Goal: Task Accomplishment & Management: Use online tool/utility

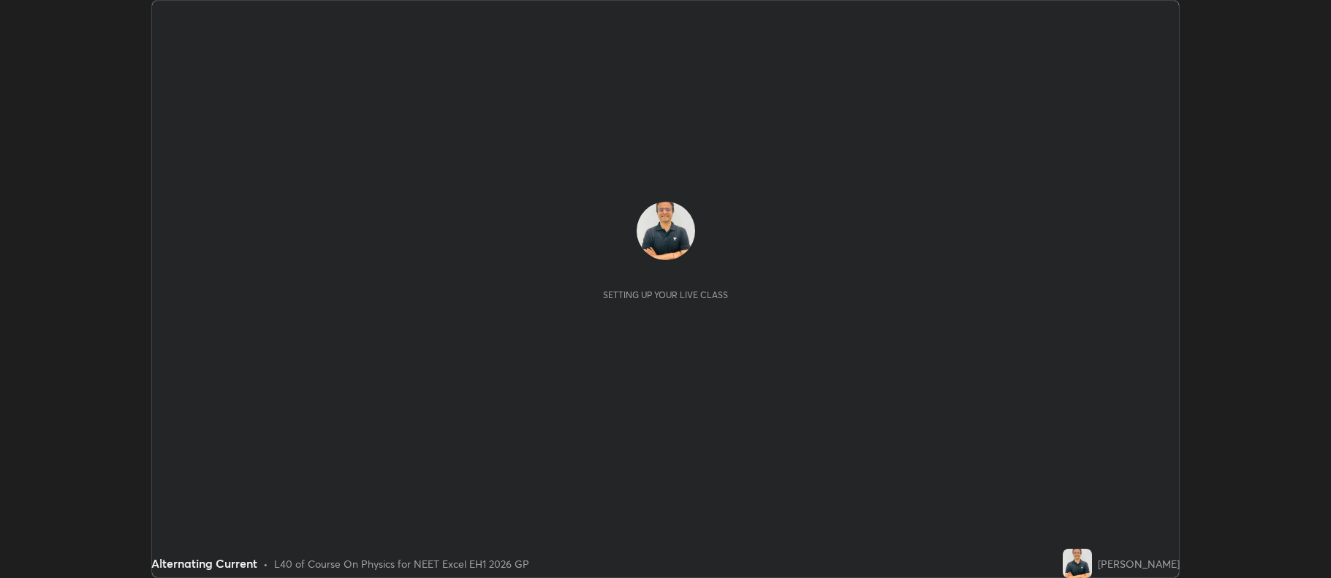
scroll to position [578, 1331]
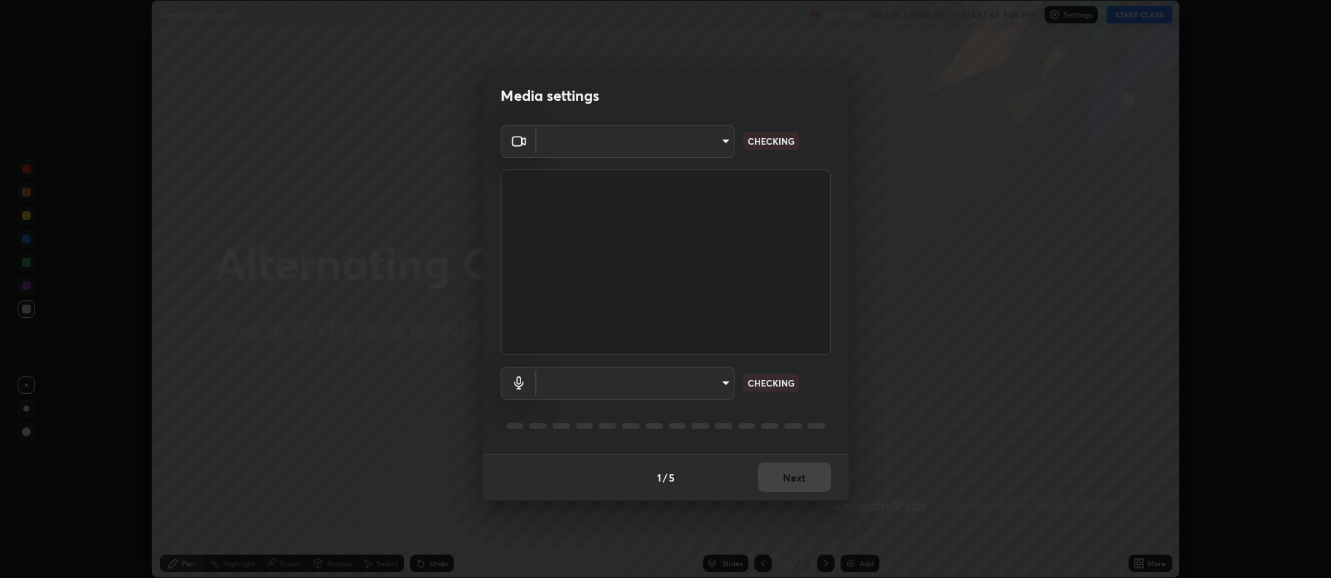
type input "5db75064d966c38022f0861f891c2b2deb8a9bf9a9a5a4ce251b0e0f2e365e36"
type input "default"
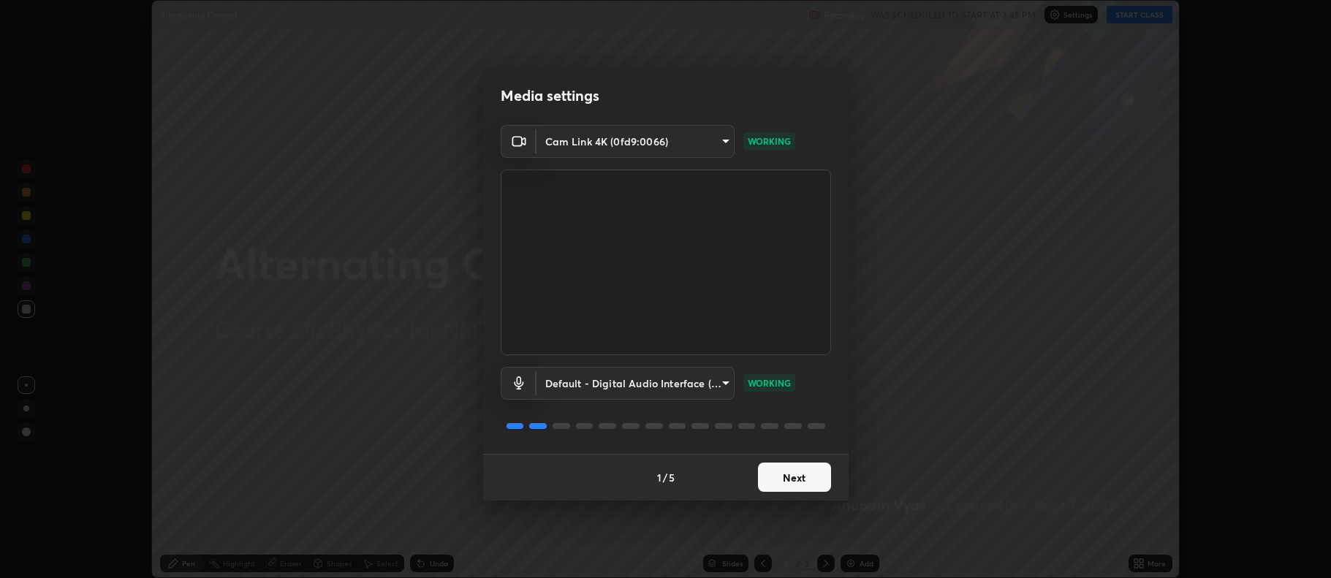
click at [811, 476] on button "Next" at bounding box center [794, 477] width 73 height 29
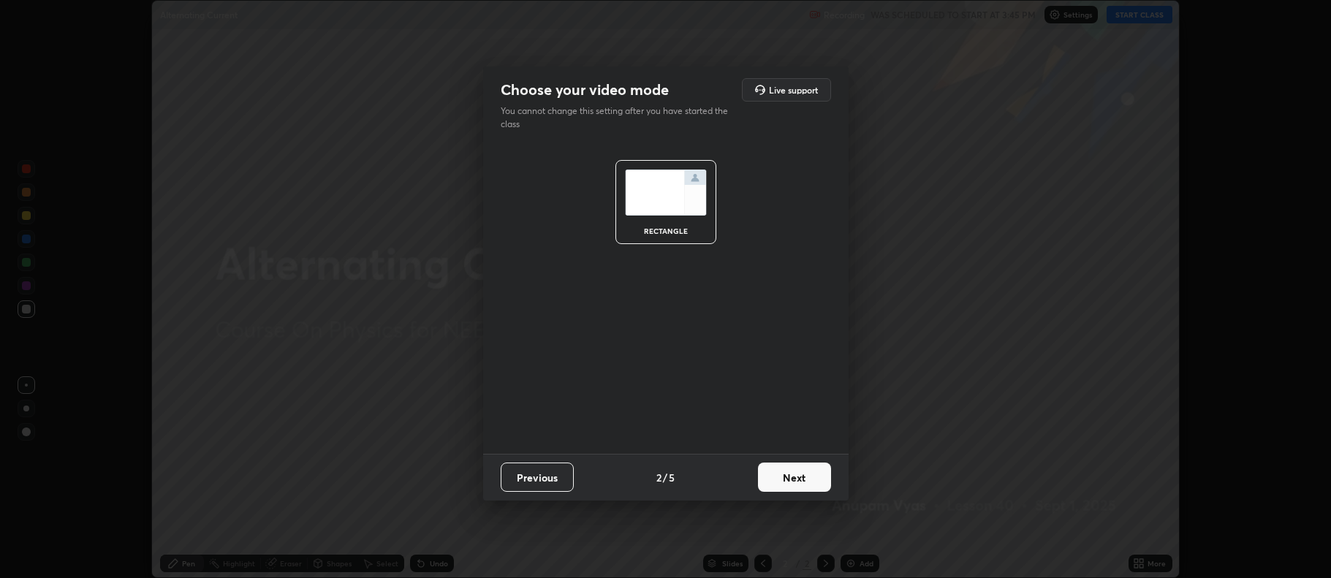
click at [814, 474] on button "Next" at bounding box center [794, 477] width 73 height 29
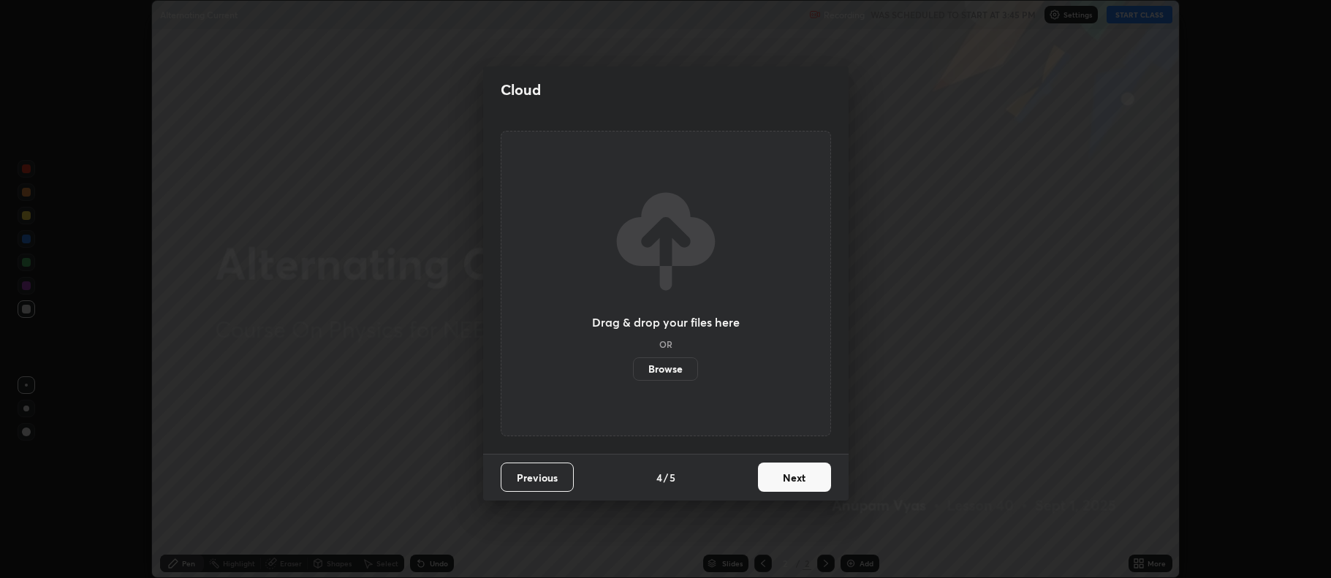
click at [817, 480] on button "Next" at bounding box center [794, 477] width 73 height 29
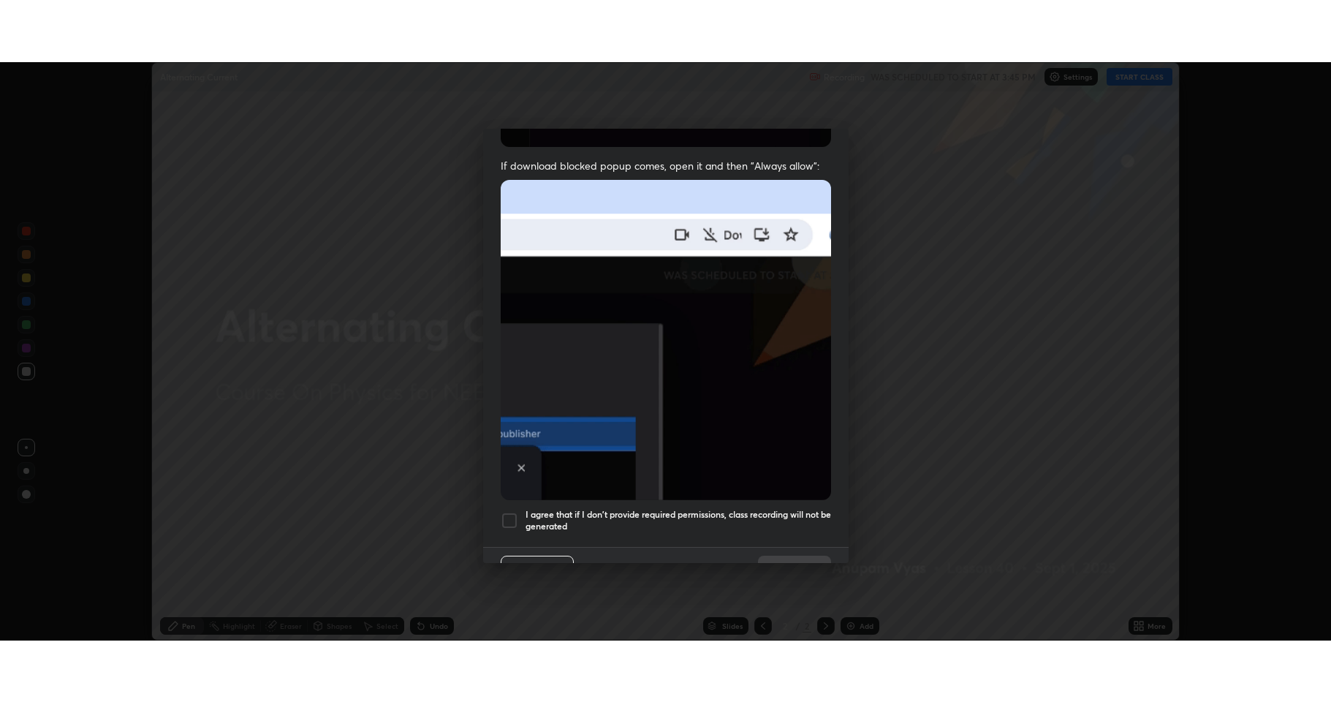
scroll to position [297, 0]
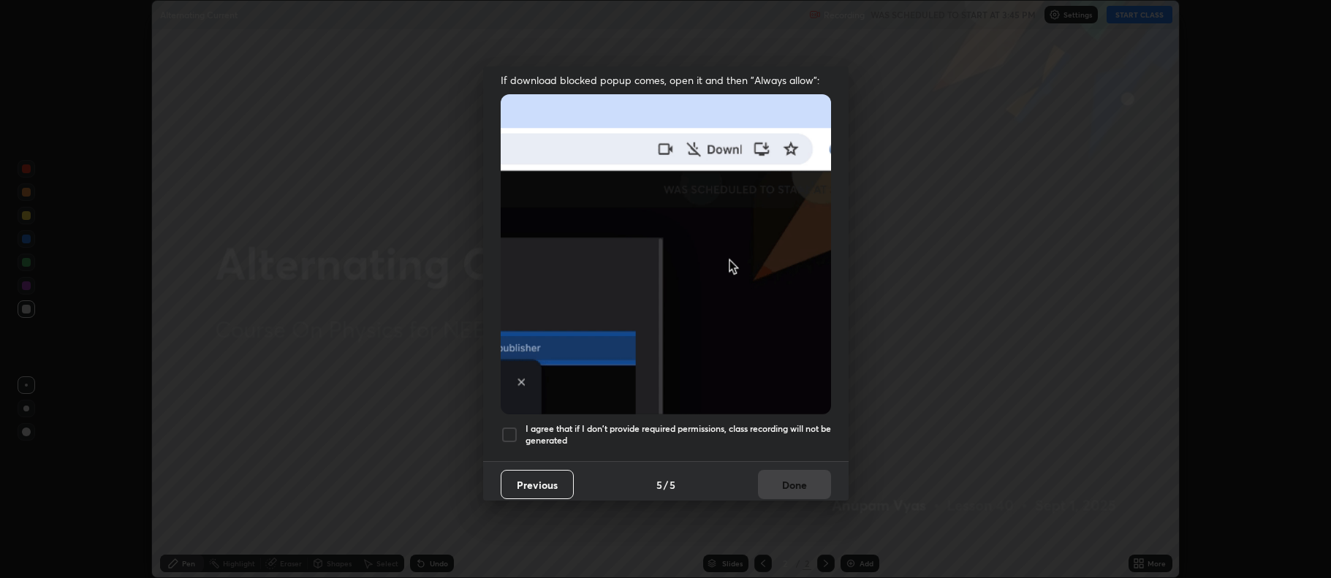
click at [510, 431] on div at bounding box center [510, 435] width 18 height 18
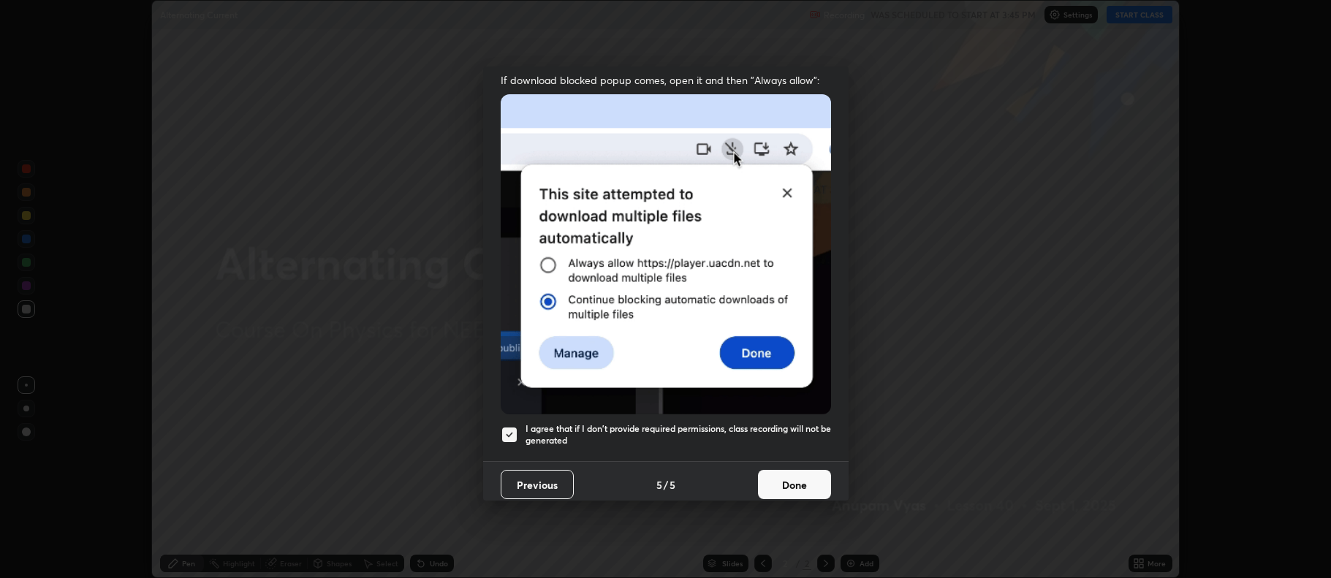
click at [781, 482] on button "Done" at bounding box center [794, 484] width 73 height 29
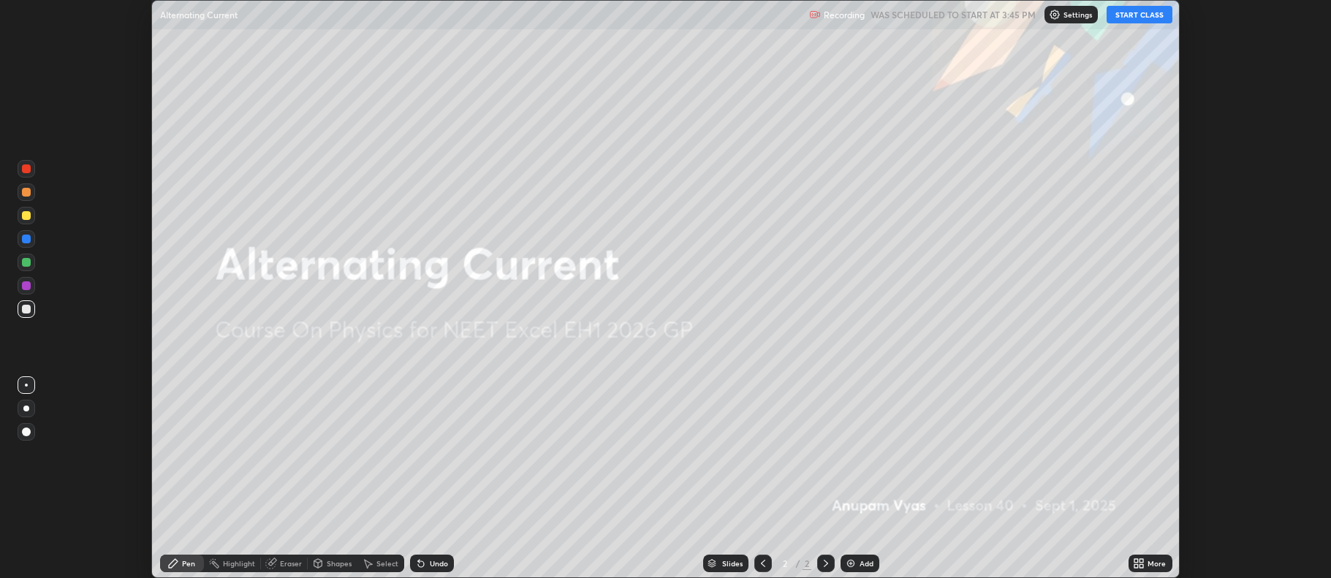
click at [1142, 20] on button "START CLASS" at bounding box center [1140, 15] width 66 height 18
click at [1155, 565] on div "More" at bounding box center [1157, 563] width 18 height 7
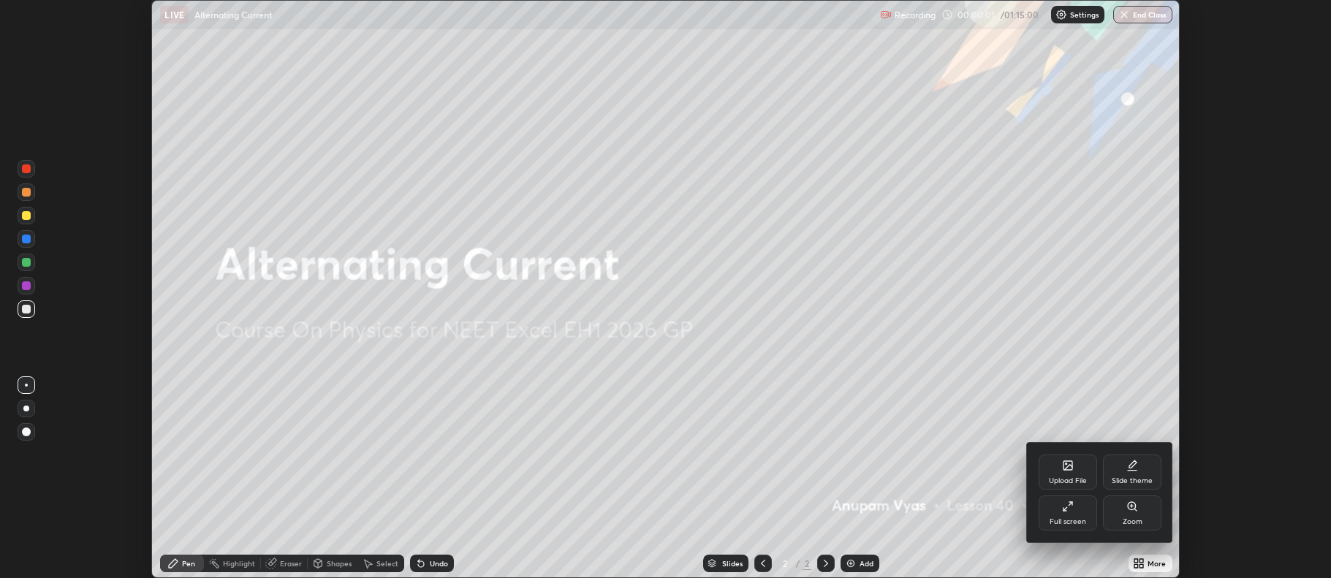
click at [1067, 515] on div "Full screen" at bounding box center [1068, 513] width 58 height 35
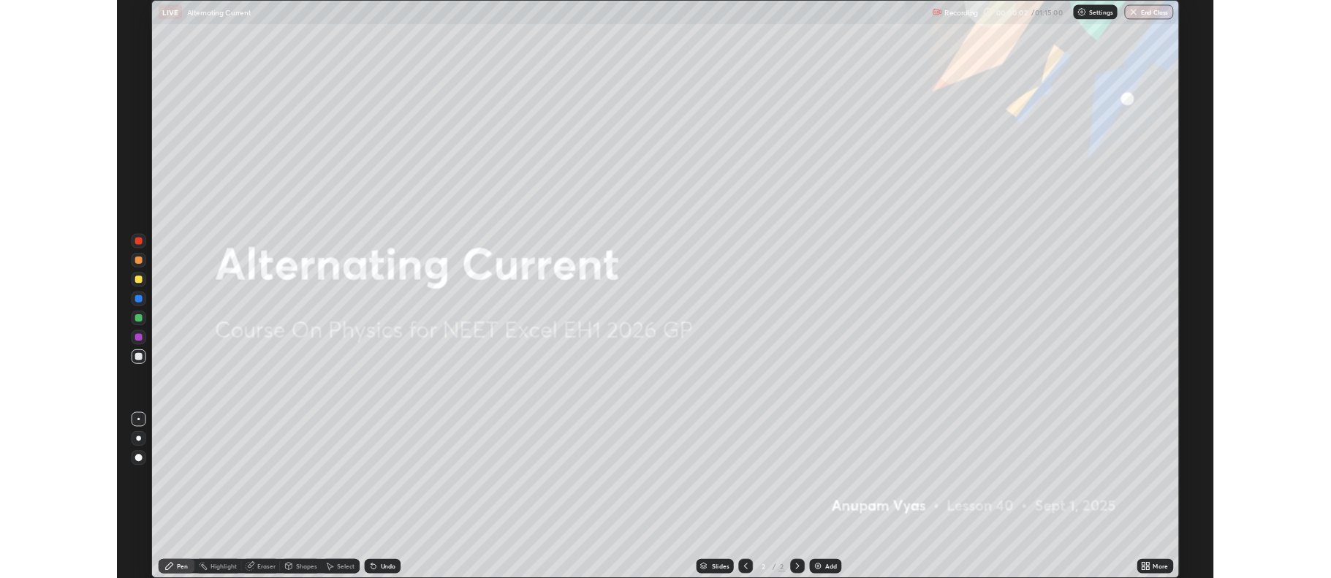
scroll to position [702, 1331]
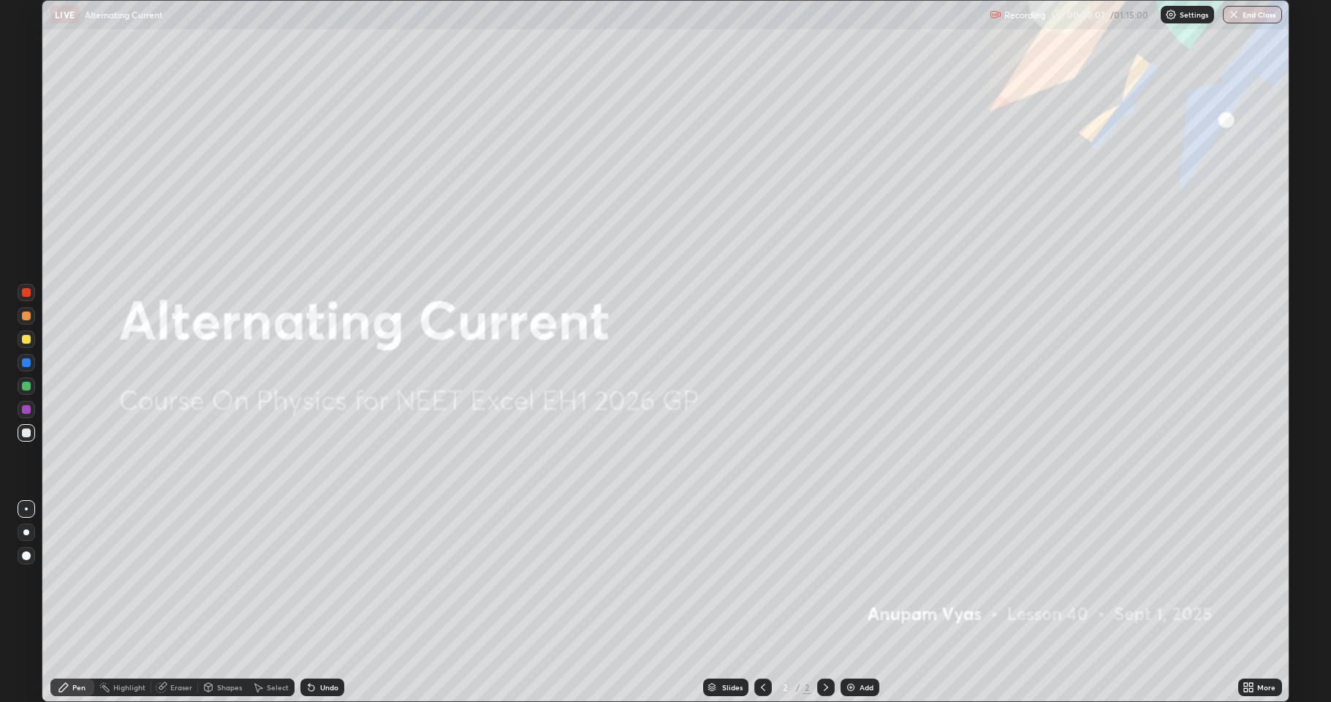
click at [22, 535] on div at bounding box center [27, 532] width 18 height 18
click at [24, 341] on div at bounding box center [26, 339] width 9 height 9
click at [871, 577] on div "Add" at bounding box center [867, 686] width 14 height 7
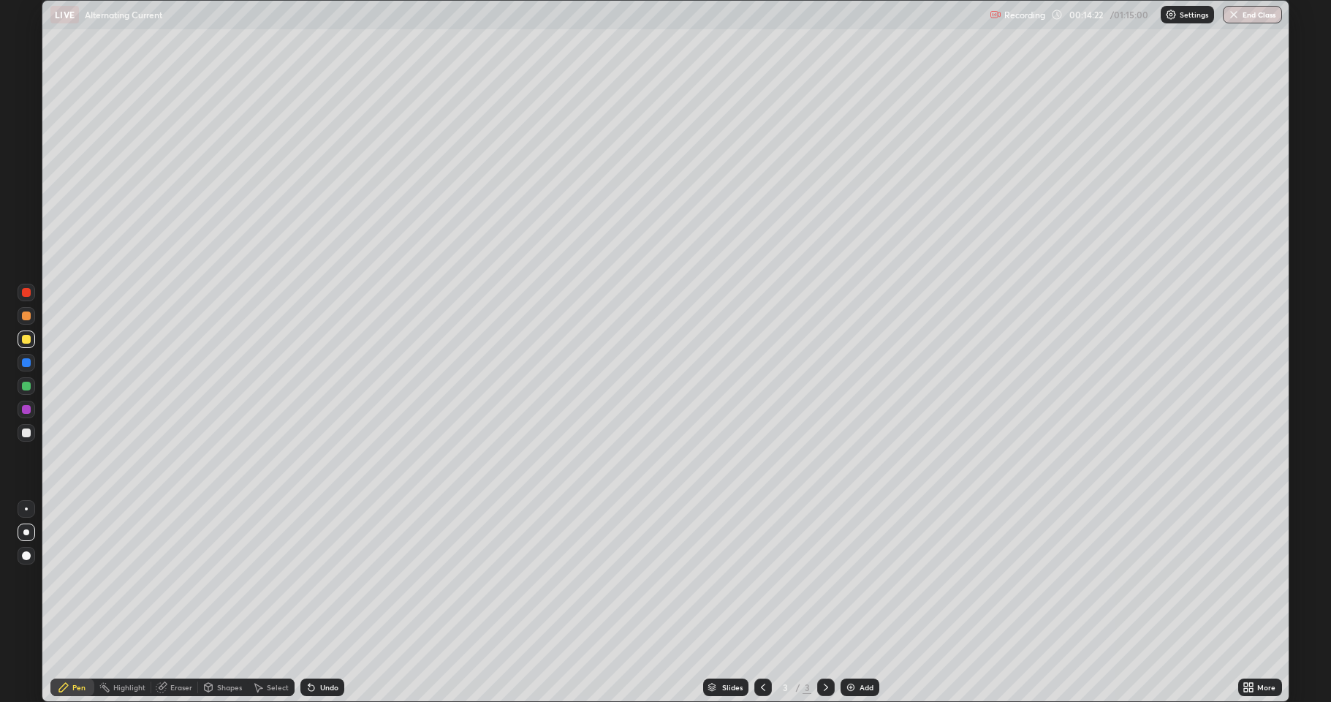
click at [324, 577] on div "Undo" at bounding box center [329, 686] width 18 height 7
click at [323, 577] on div "Undo" at bounding box center [329, 686] width 18 height 7
click at [26, 292] on div at bounding box center [26, 292] width 9 height 9
click at [26, 336] on div at bounding box center [26, 339] width 9 height 9
click at [176, 577] on div "Eraser" at bounding box center [181, 686] width 22 height 7
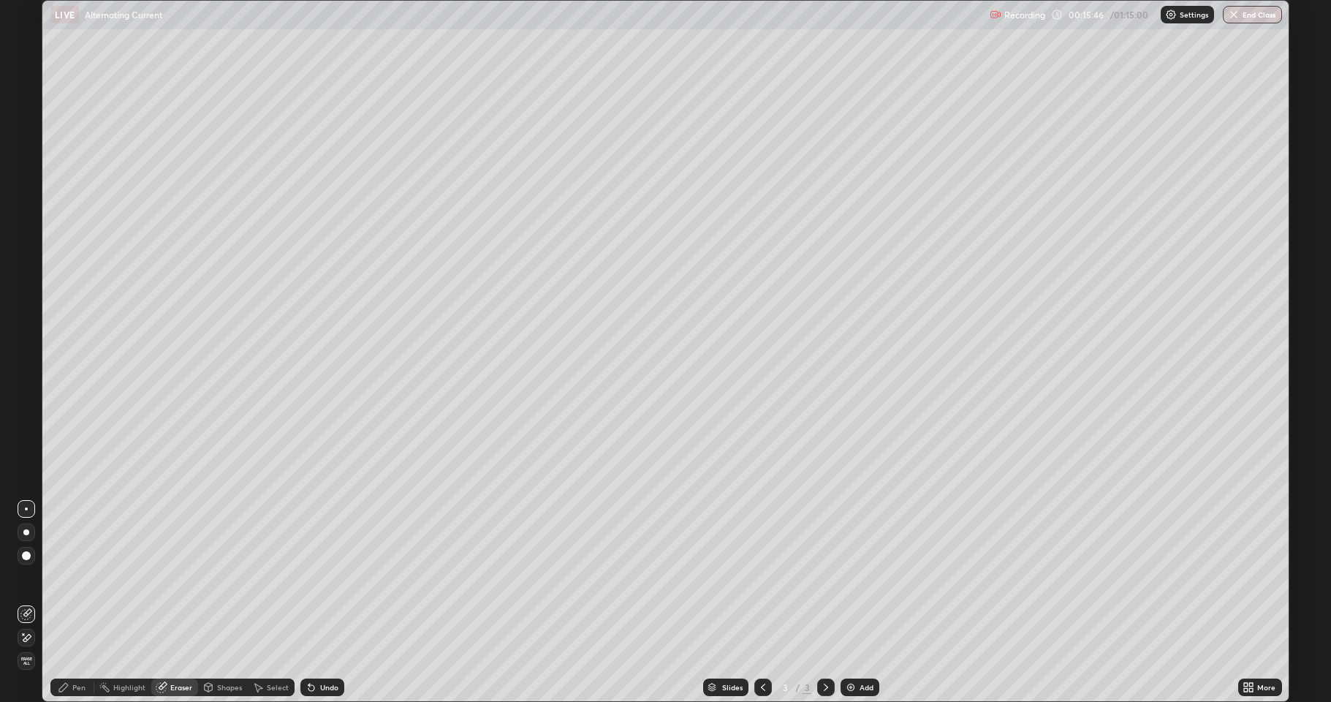
click at [80, 577] on div "Pen" at bounding box center [78, 686] width 13 height 7
click at [861, 577] on div "Add" at bounding box center [867, 686] width 14 height 7
click at [26, 297] on div at bounding box center [27, 293] width 18 height 18
click at [867, 577] on div "Add" at bounding box center [860, 687] width 39 height 18
click at [26, 339] on div at bounding box center [26, 339] width 9 height 9
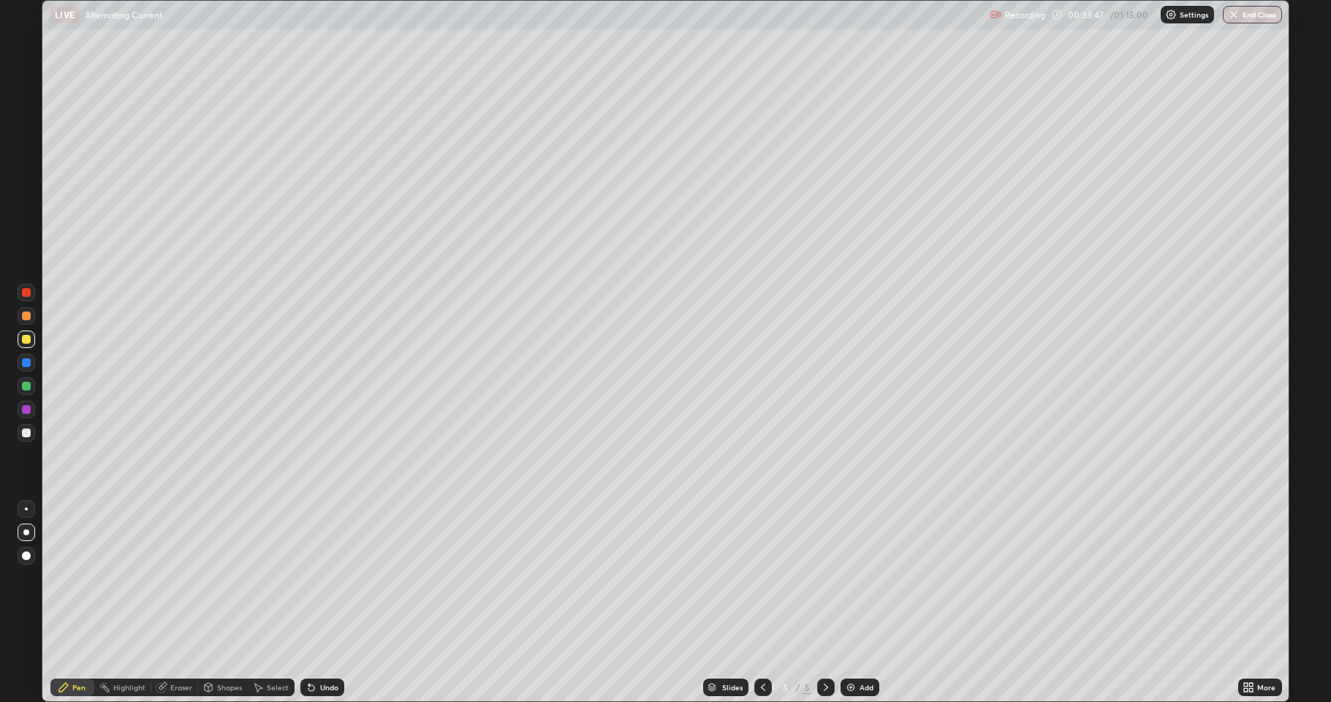
click at [865, 577] on div "Add" at bounding box center [867, 686] width 14 height 7
click at [20, 291] on div at bounding box center [27, 293] width 18 height 18
click at [29, 313] on div at bounding box center [26, 315] width 9 height 9
click at [863, 577] on div "Add" at bounding box center [867, 686] width 14 height 7
click at [26, 435] on div at bounding box center [26, 432] width 9 height 9
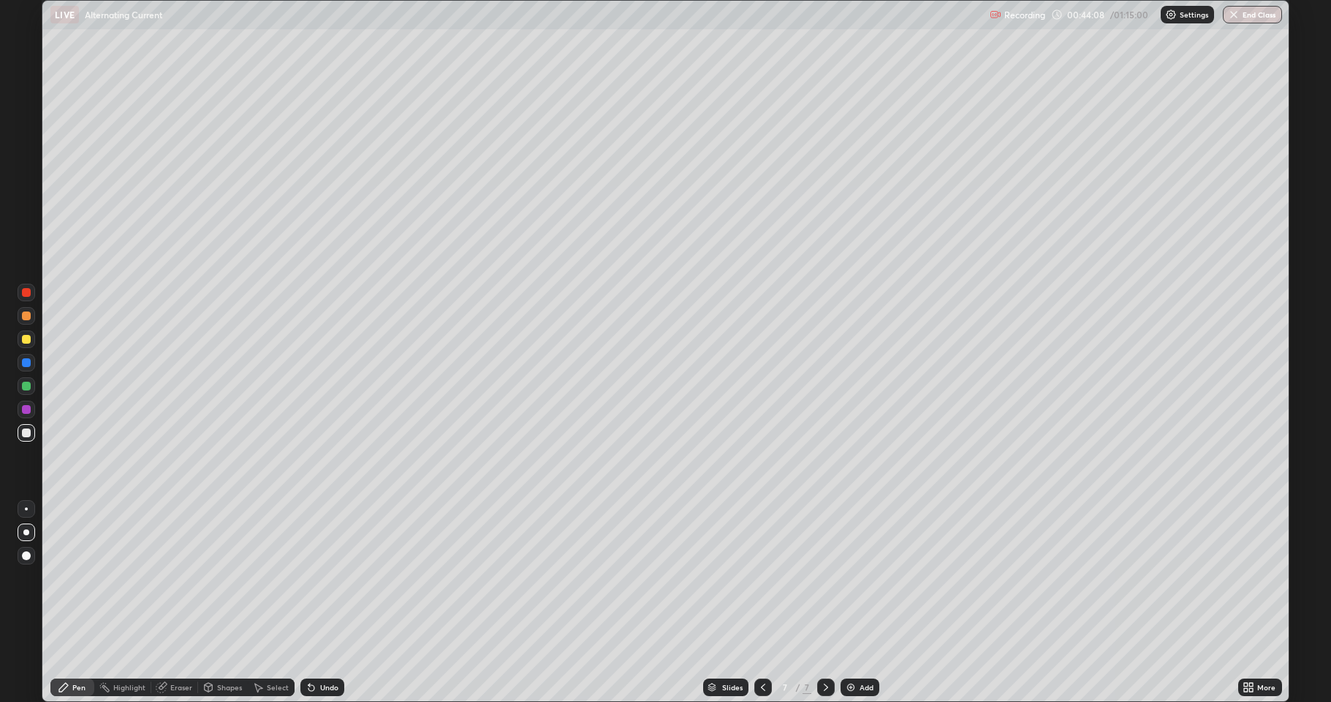
click at [332, 577] on div "Undo" at bounding box center [329, 686] width 18 height 7
click at [325, 577] on div "Undo" at bounding box center [329, 686] width 18 height 7
click at [185, 577] on div "Eraser" at bounding box center [181, 686] width 22 height 7
click at [81, 577] on div "Pen" at bounding box center [78, 686] width 13 height 7
click at [321, 577] on div "Undo" at bounding box center [329, 686] width 18 height 7
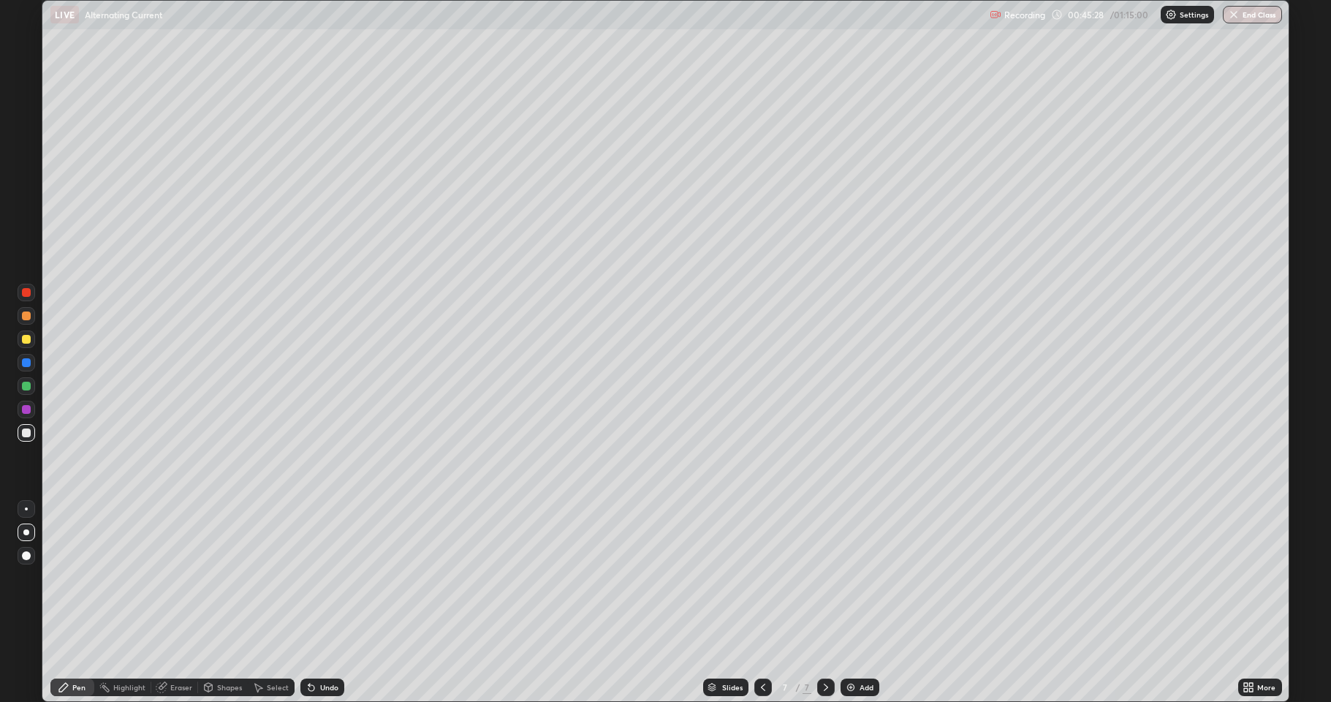
click at [324, 577] on div "Undo" at bounding box center [320, 686] width 50 height 29
click at [180, 577] on div "Eraser" at bounding box center [181, 686] width 22 height 7
click at [26, 554] on div at bounding box center [26, 555] width 9 height 9
click at [80, 577] on div "Pen" at bounding box center [78, 686] width 13 height 7
click at [26, 388] on div at bounding box center [26, 386] width 9 height 9
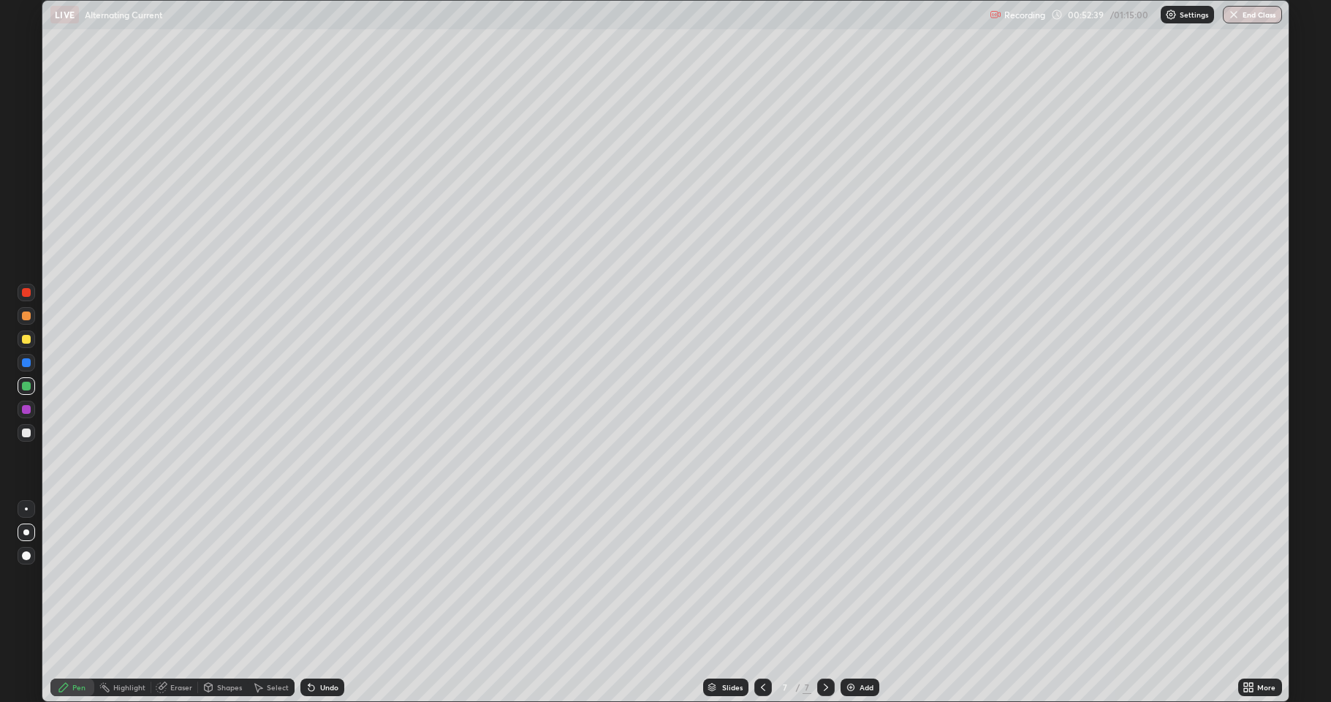
click at [867, 577] on div "Add" at bounding box center [867, 686] width 14 height 7
click at [28, 429] on div at bounding box center [26, 432] width 9 height 9
click at [863, 577] on div "Add" at bounding box center [867, 686] width 14 height 7
click at [324, 577] on div "Undo" at bounding box center [329, 686] width 18 height 7
click at [870, 577] on div "Add" at bounding box center [867, 686] width 14 height 7
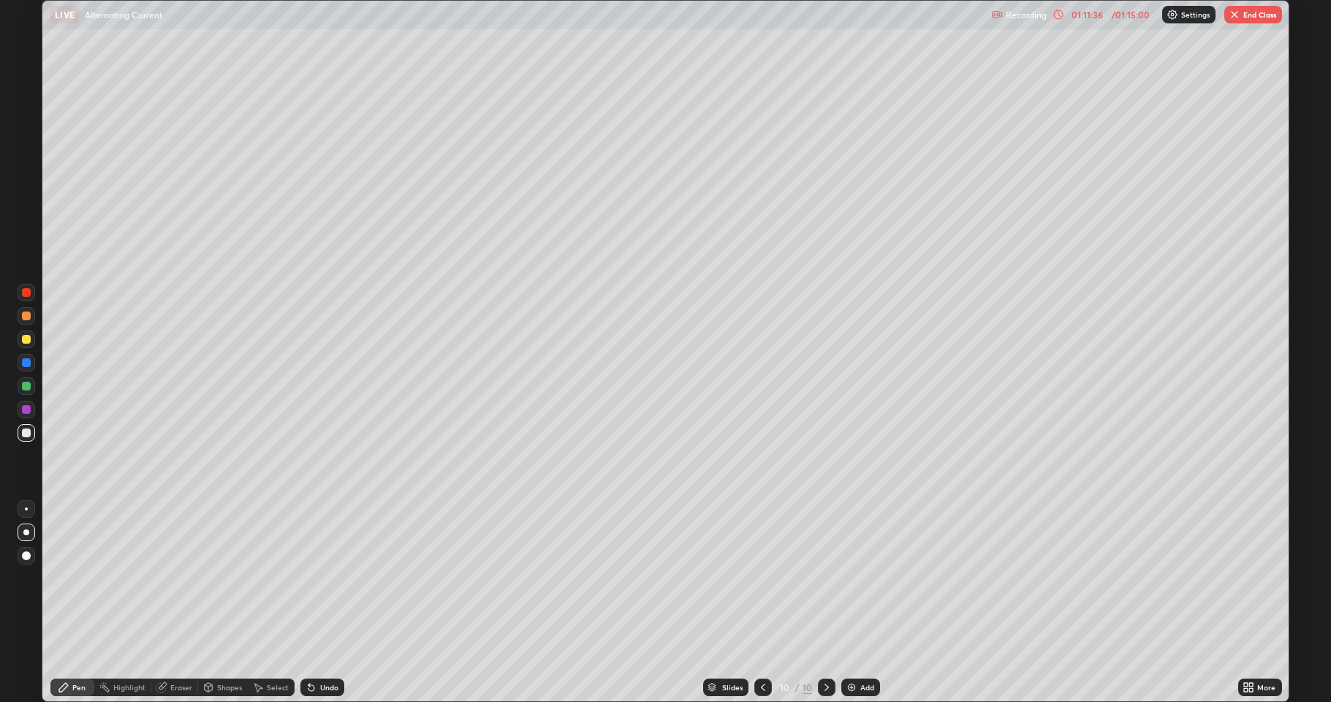
click at [187, 577] on div "Eraser" at bounding box center [181, 686] width 22 height 7
click at [75, 577] on div "Pen" at bounding box center [78, 686] width 13 height 7
click at [1245, 15] on button "End Class" at bounding box center [1253, 15] width 58 height 18
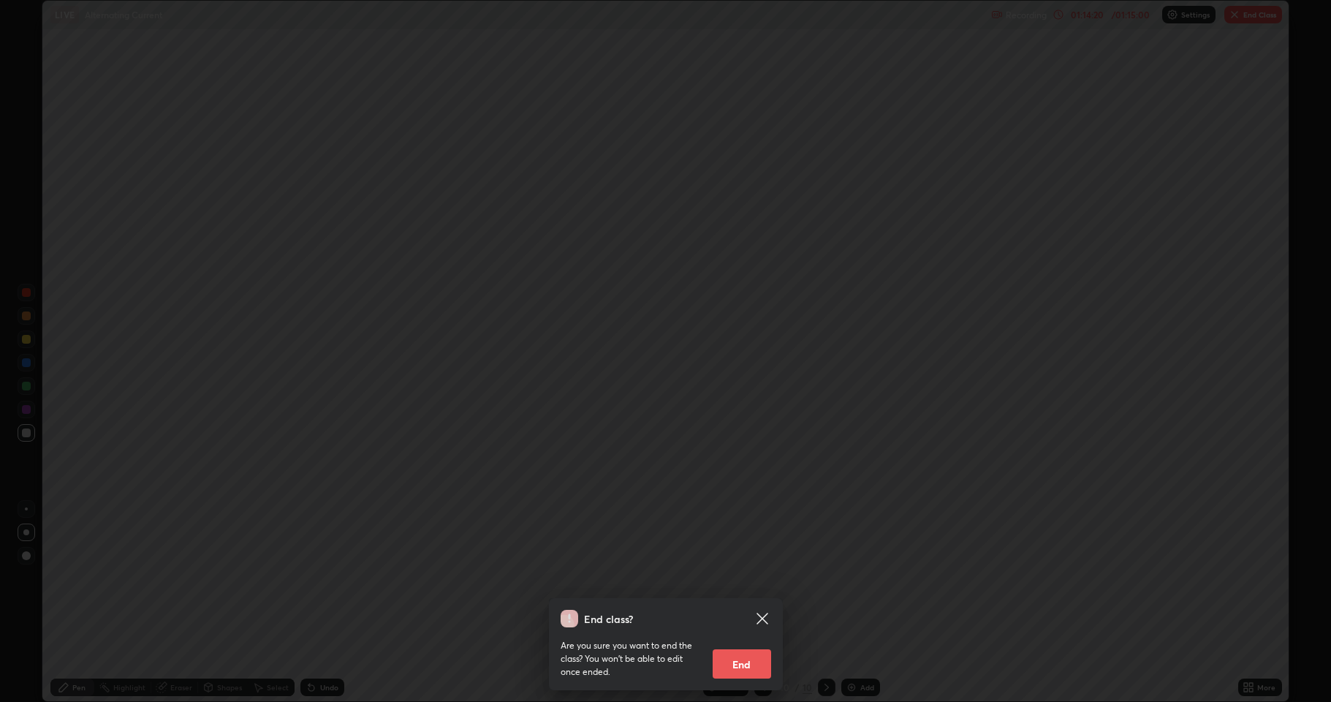
click at [743, 577] on button "End" at bounding box center [742, 663] width 58 height 29
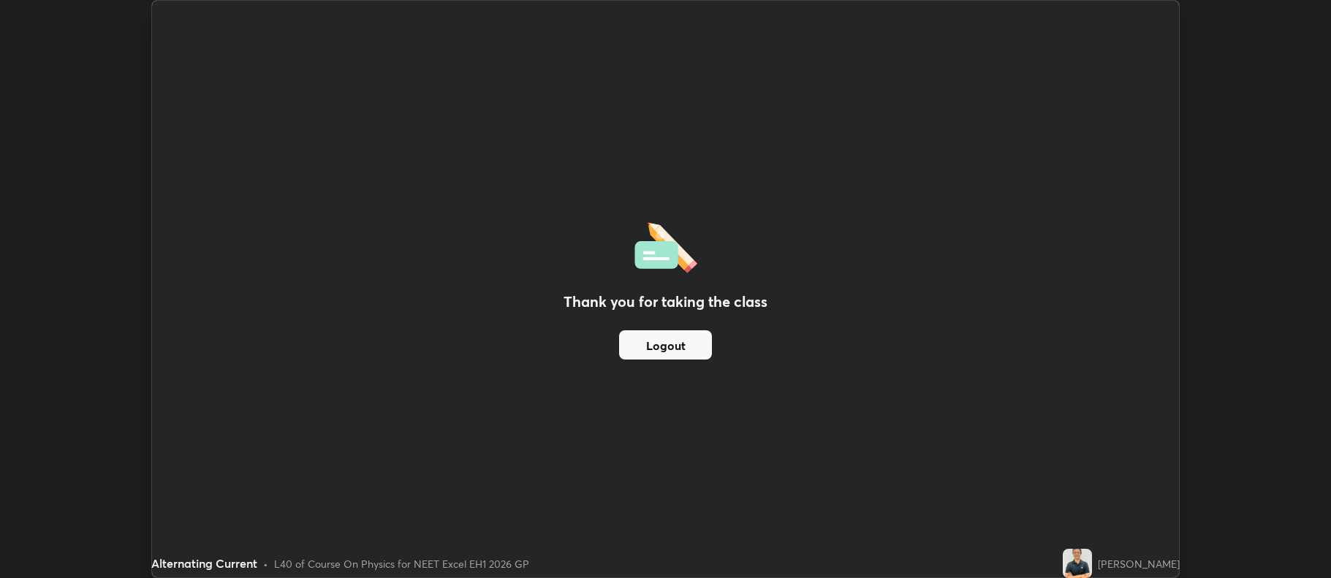
scroll to position [72517, 71764]
